Goal: Download file/media

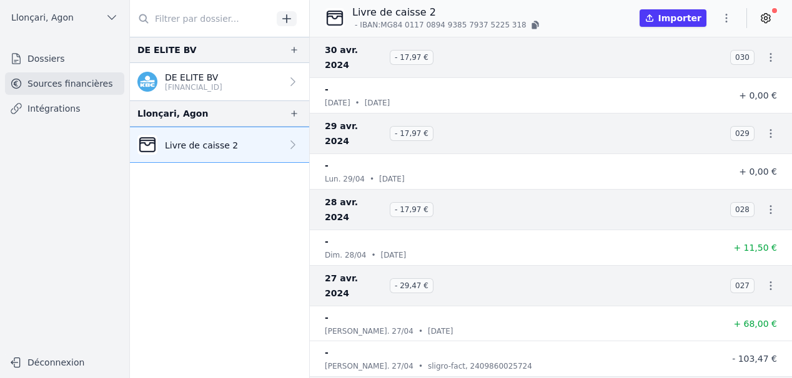
click at [724, 14] on icon "button" at bounding box center [726, 18] width 12 height 12
click at [709, 67] on button "Exporter" at bounding box center [696, 67] width 90 height 23
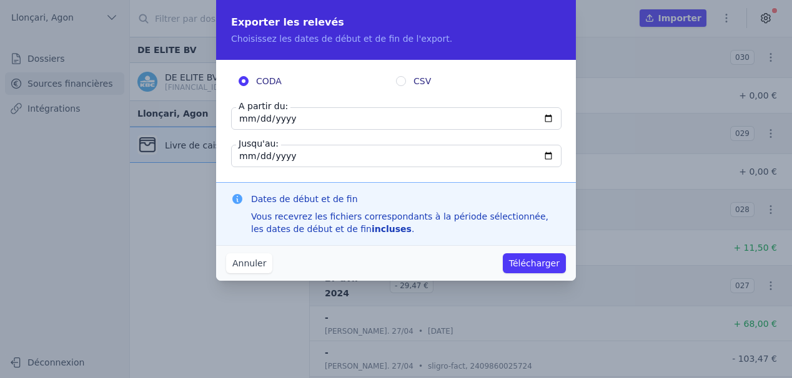
click at [535, 262] on button "Télécharger" at bounding box center [534, 264] width 63 height 20
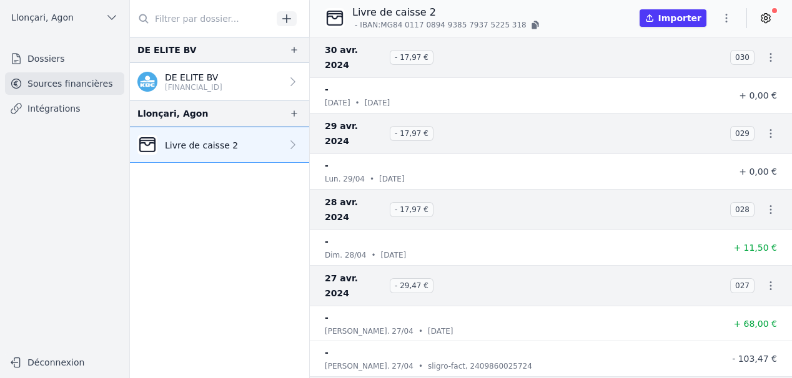
click at [757, 31] on div "Livre [PERSON_NAME] 2 - IBAN: MG84 [FINANCIAL_ID] [FINANCIAL_ID] Importer" at bounding box center [551, 18] width 482 height 26
click at [766, 52] on icon "button" at bounding box center [770, 57] width 12 height 12
click at [627, 89] on div at bounding box center [396, 189] width 792 height 378
click at [767, 51] on icon "button" at bounding box center [770, 57] width 12 height 12
click at [742, 77] on link "Télécharger les CODA" at bounding box center [723, 72] width 114 height 22
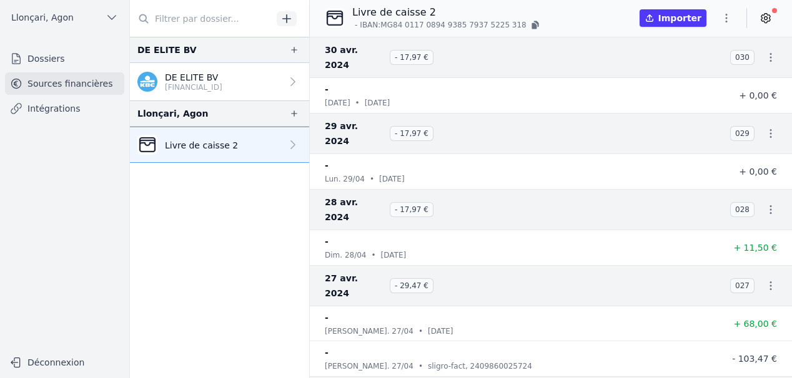
click at [764, 12] on icon at bounding box center [765, 18] width 12 height 12
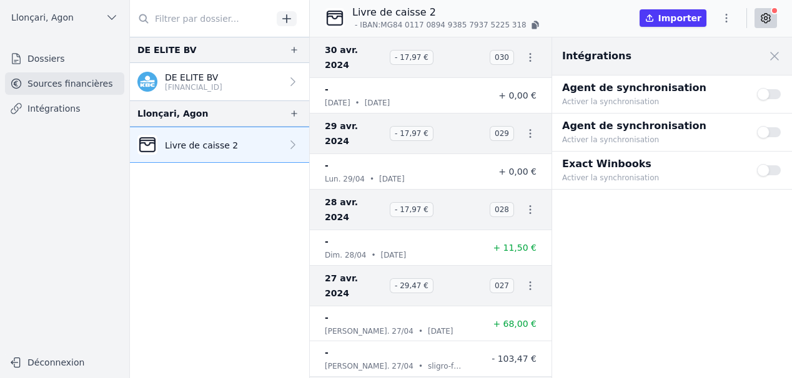
click at [764, 12] on icon at bounding box center [765, 18] width 12 height 12
